Goal: Information Seeking & Learning: Learn about a topic

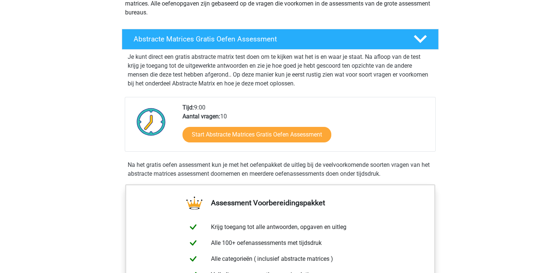
scroll to position [145, 0]
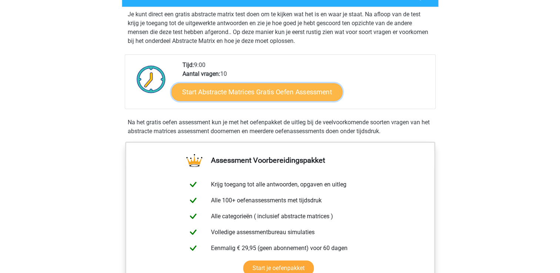
click at [296, 90] on link "Start Abstracte Matrices Gratis Oefen Assessment" at bounding box center [256, 92] width 171 height 18
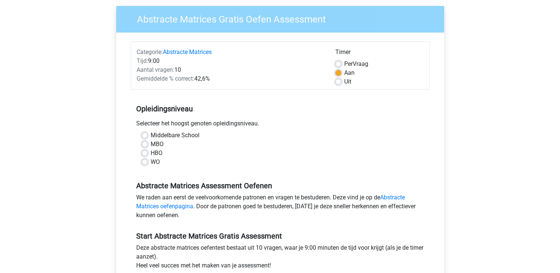
scroll to position [67, 0]
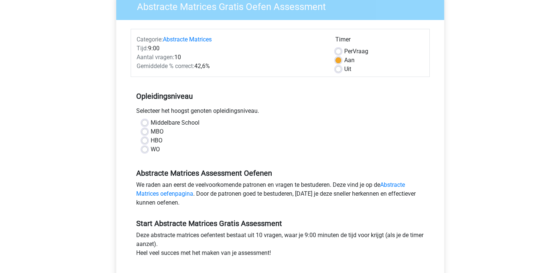
click at [151, 122] on label "Middelbare School" at bounding box center [175, 123] width 49 height 9
click at [147, 122] on input "Middelbare School" at bounding box center [145, 122] width 6 height 7
radio input "true"
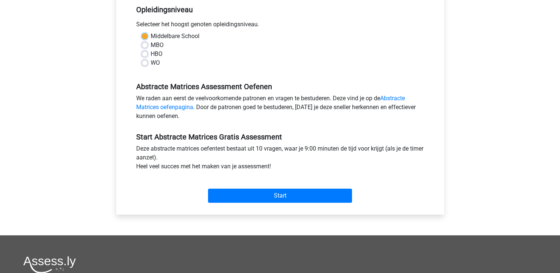
scroll to position [155, 0]
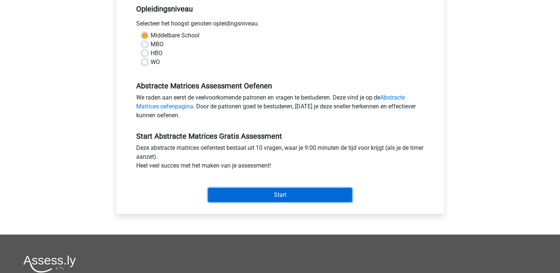
click at [296, 200] on input "Start" at bounding box center [280, 195] width 144 height 14
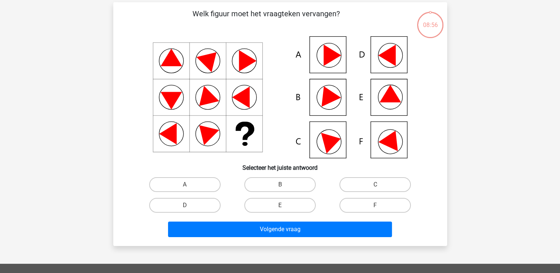
scroll to position [32, 0]
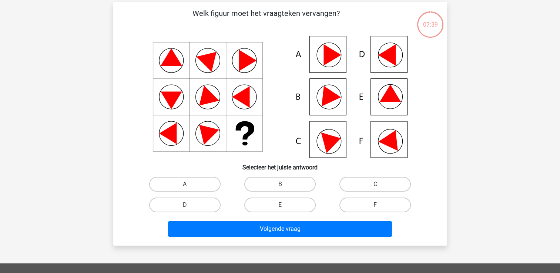
click at [360, 204] on label "F" at bounding box center [375, 205] width 71 height 15
click at [375, 205] on input "F" at bounding box center [377, 207] width 5 height 5
radio input "true"
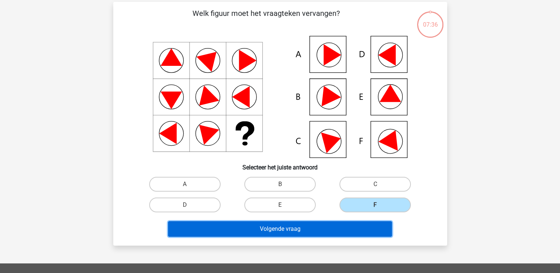
click at [340, 226] on button "Volgende vraag" at bounding box center [280, 229] width 224 height 16
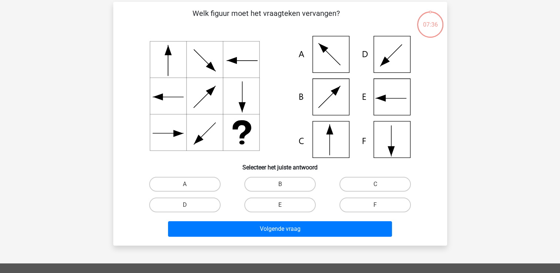
scroll to position [34, 0]
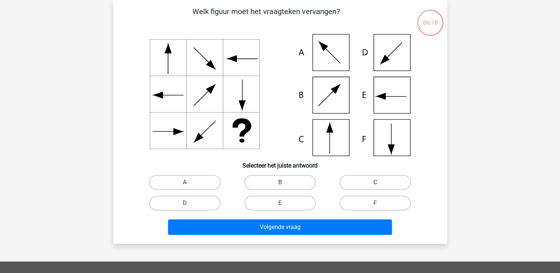
click at [371, 184] on label "C" at bounding box center [375, 182] width 71 height 15
click at [375, 184] on input "C" at bounding box center [377, 185] width 5 height 5
radio input "true"
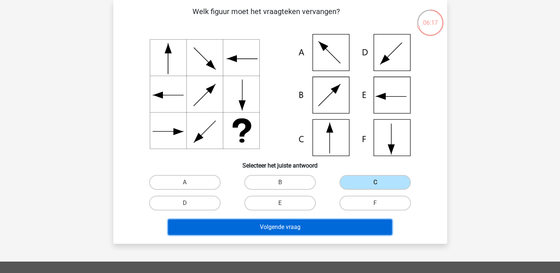
click at [292, 228] on button "Volgende vraag" at bounding box center [280, 228] width 224 height 16
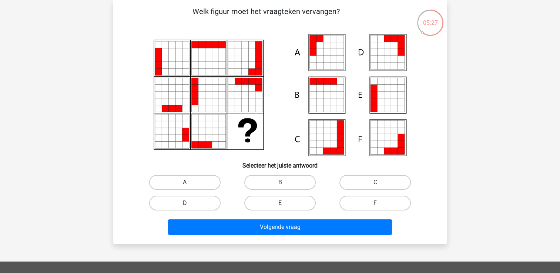
click at [198, 183] on label "A" at bounding box center [184, 182] width 71 height 15
click at [190, 183] on input "A" at bounding box center [187, 185] width 5 height 5
radio input "true"
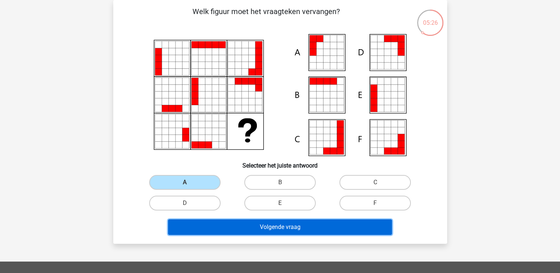
click at [240, 227] on button "Volgende vraag" at bounding box center [280, 228] width 224 height 16
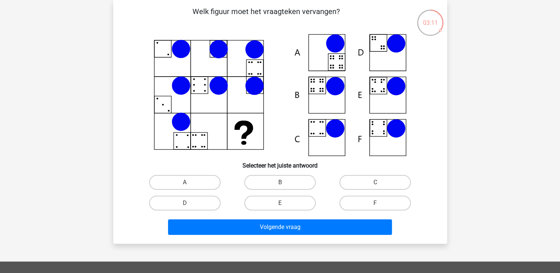
click at [283, 186] on input "B" at bounding box center [282, 185] width 5 height 5
radio input "true"
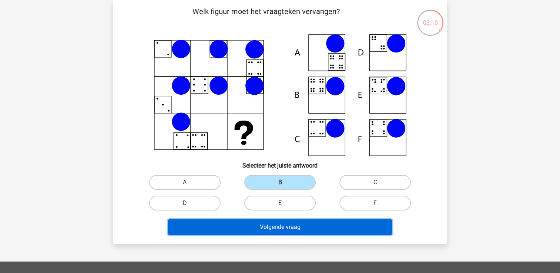
click at [286, 226] on button "Volgende vraag" at bounding box center [280, 228] width 224 height 16
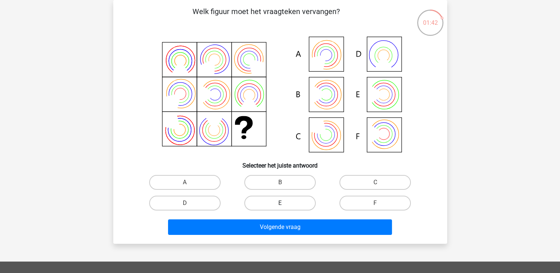
click at [304, 198] on label "E" at bounding box center [279, 203] width 71 height 15
click at [285, 203] on input "E" at bounding box center [282, 205] width 5 height 5
radio input "true"
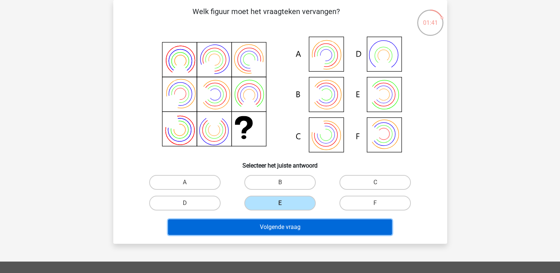
click at [318, 225] on button "Volgende vraag" at bounding box center [280, 228] width 224 height 16
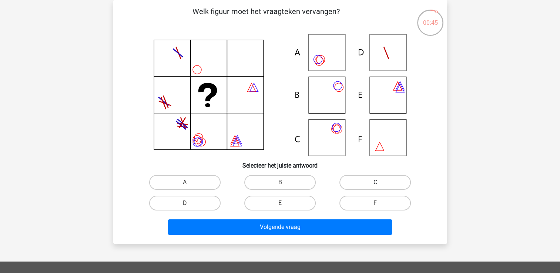
click at [360, 185] on label "C" at bounding box center [375, 182] width 71 height 15
click at [375, 185] on input "C" at bounding box center [377, 185] width 5 height 5
radio input "true"
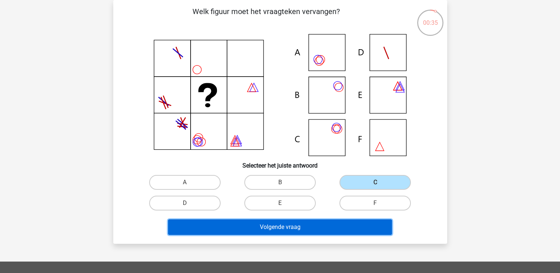
click at [311, 230] on button "Volgende vraag" at bounding box center [280, 228] width 224 height 16
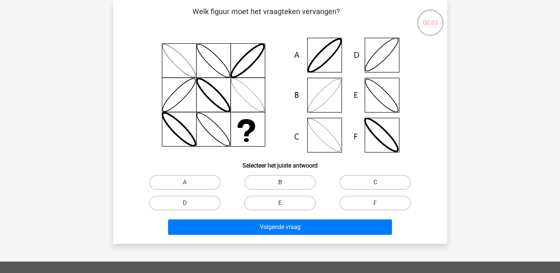
click at [287, 183] on label "B" at bounding box center [279, 182] width 71 height 15
click at [285, 183] on input "B" at bounding box center [282, 185] width 5 height 5
radio input "true"
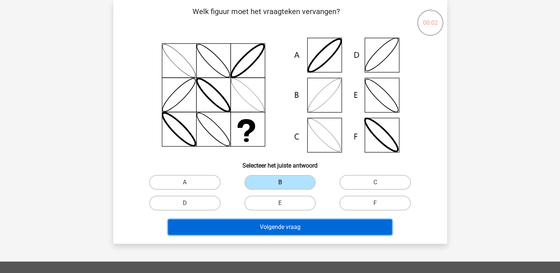
click at [285, 227] on button "Volgende vraag" at bounding box center [280, 228] width 224 height 16
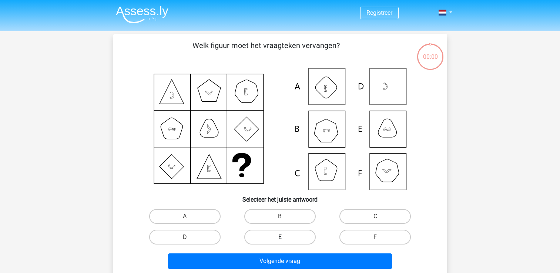
scroll to position [34, 0]
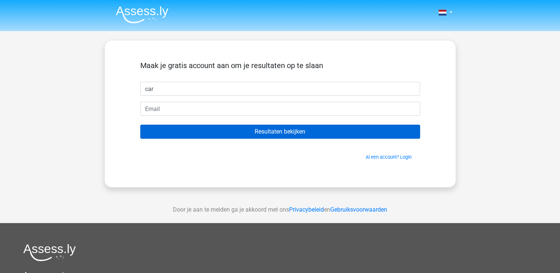
type input "Carolien"
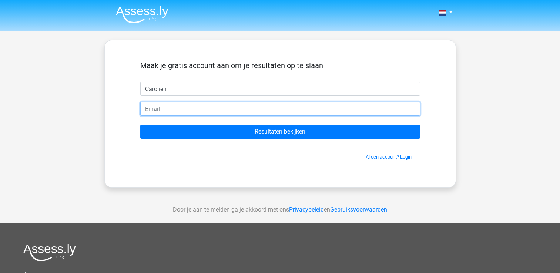
click at [181, 105] on input "email" at bounding box center [280, 109] width 280 height 14
type input "[EMAIL_ADDRESS][DOMAIN_NAME]"
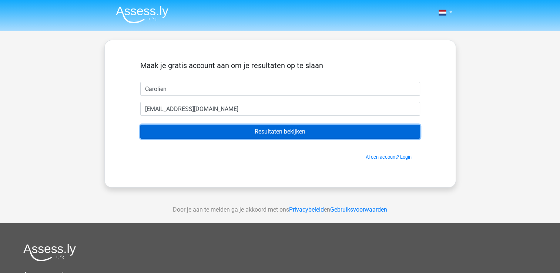
click at [251, 136] on input "Resultaten bekijken" at bounding box center [280, 132] width 280 height 14
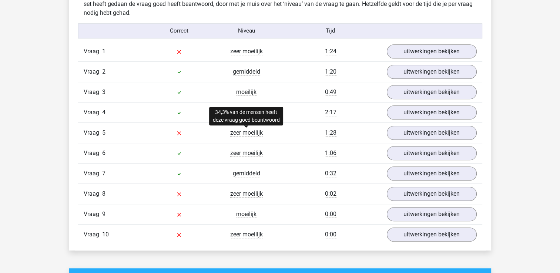
scroll to position [591, 0]
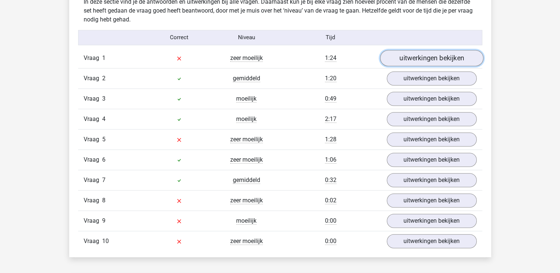
click at [419, 60] on link "uitwerkingen bekijken" at bounding box center [431, 58] width 103 height 16
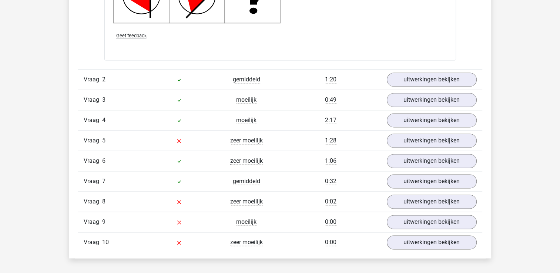
scroll to position [1080, 0]
click at [415, 135] on link "uitwerkingen bekijken" at bounding box center [431, 140] width 103 height 16
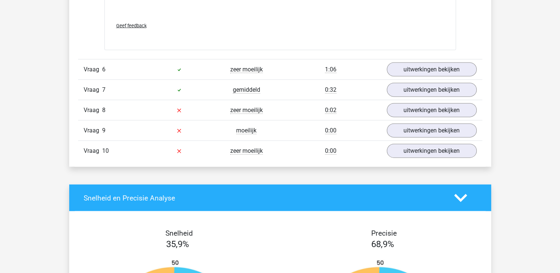
scroll to position [1668, 0]
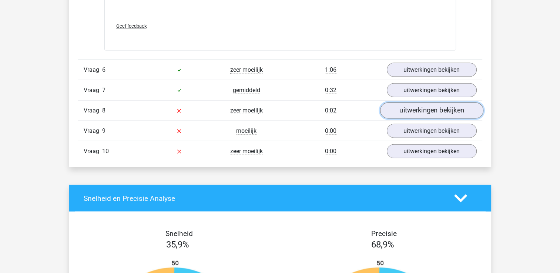
click at [424, 106] on link "uitwerkingen bekijken" at bounding box center [431, 111] width 103 height 16
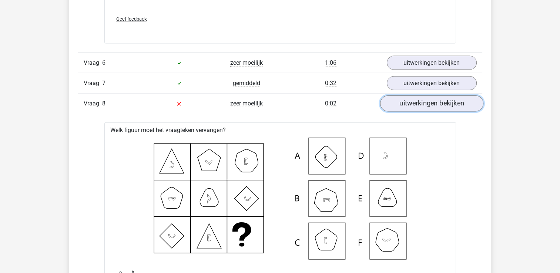
scroll to position [1674, 0]
click at [424, 106] on link "uitwerkingen bekijken" at bounding box center [431, 105] width 103 height 16
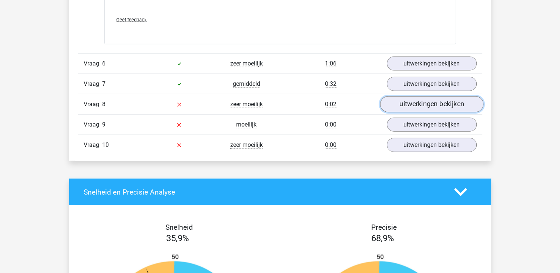
click at [424, 107] on link "uitwerkingen bekijken" at bounding box center [431, 105] width 103 height 16
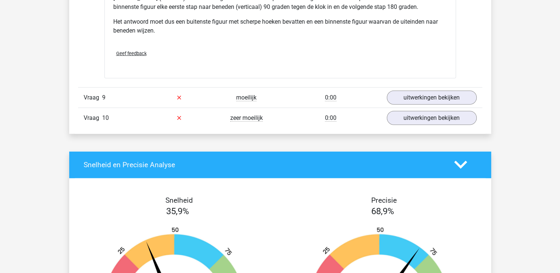
scroll to position [2026, 0]
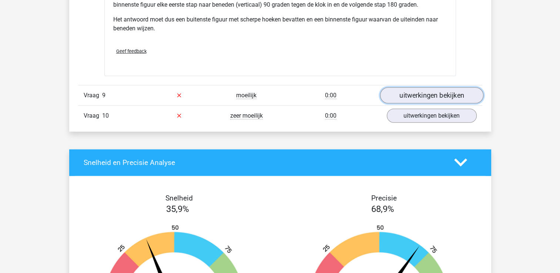
click at [422, 90] on link "uitwerkingen bekijken" at bounding box center [431, 95] width 103 height 16
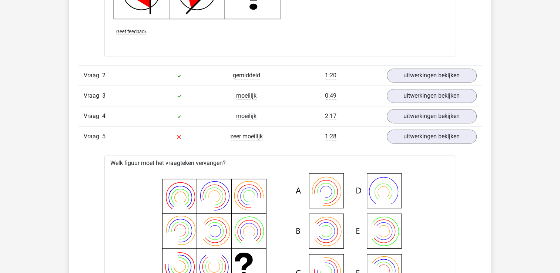
scroll to position [1091, 0]
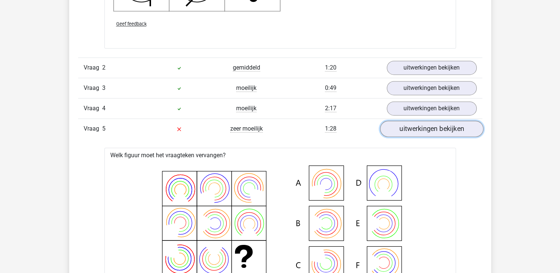
click at [411, 131] on link "uitwerkingen bekijken" at bounding box center [431, 129] width 103 height 16
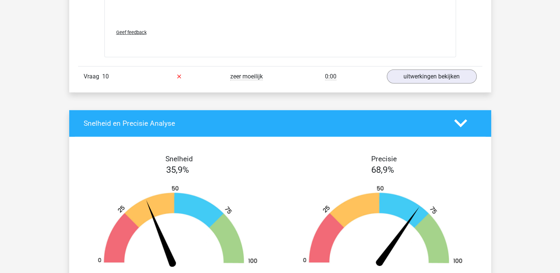
scroll to position [2065, 0]
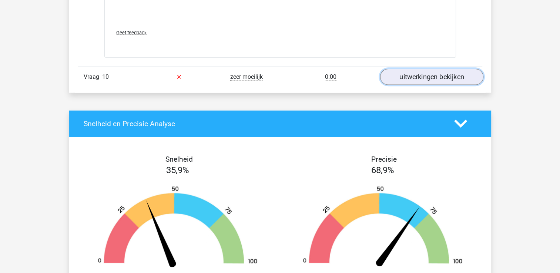
click at [431, 76] on link "uitwerkingen bekijken" at bounding box center [431, 77] width 103 height 16
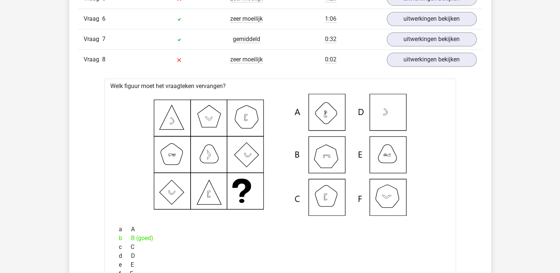
scroll to position [1173, 0]
